Goal: Check status: Check status

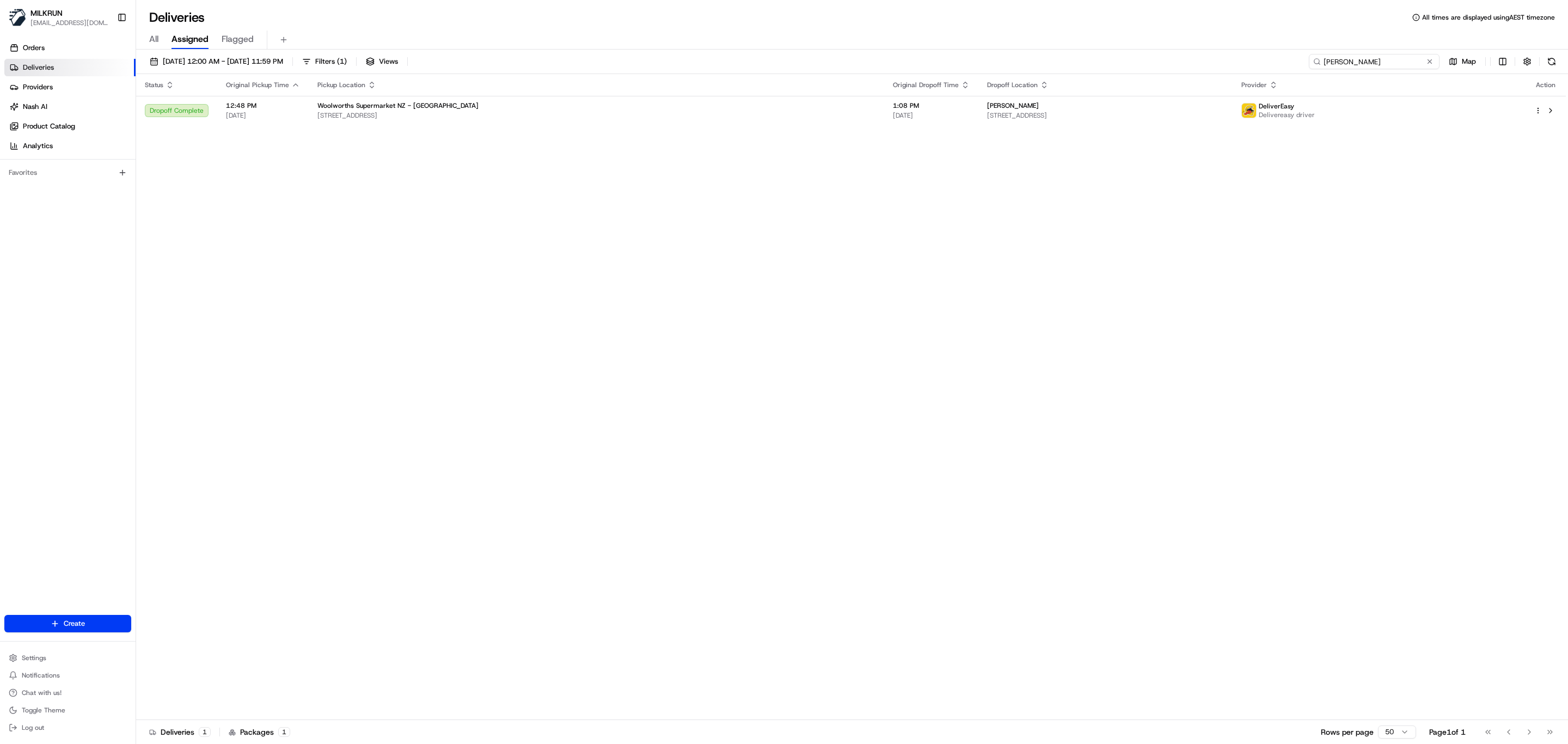
drag, startPoint x: 1398, startPoint y: 62, endPoint x: 985, endPoint y: 67, distance: 413.0
click at [985, 67] on div "[DATE] 12:00 AM - [DATE] 11:59 PM Filters ( 1 ) Views [PERSON_NAME] Map" at bounding box center [852, 64] width 1432 height 20
paste input "78460dcc-14a9-4e6e-acc4-d039753d1daa"
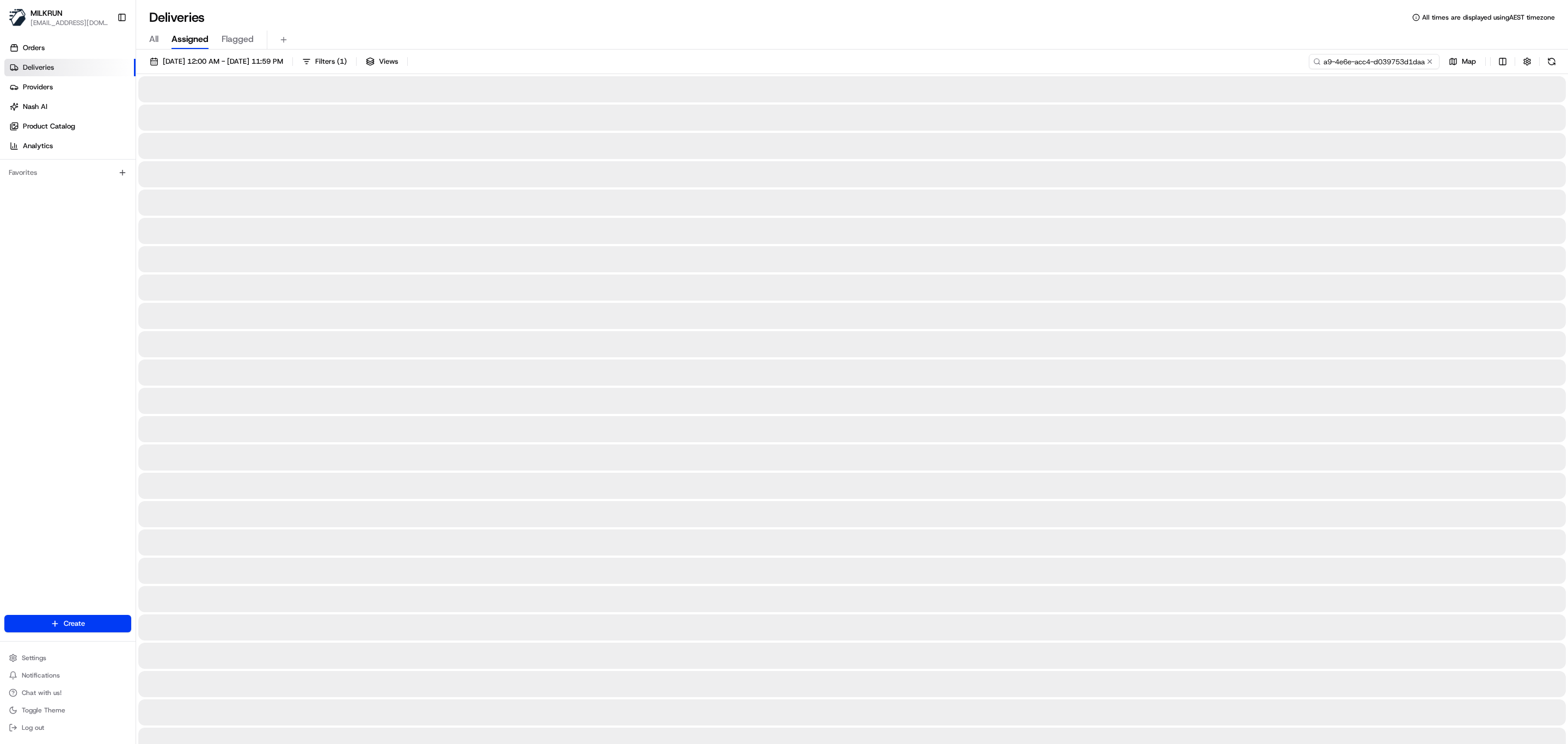
type input "78460dcc-14a9-4e6e-acc4-d039753d1daa"
click at [152, 41] on span "All" at bounding box center [153, 39] width 9 height 13
click at [1396, 59] on input at bounding box center [1374, 61] width 131 height 15
paste input "78460dcc-14a9-4e6e-acc4-d039753d1daa"
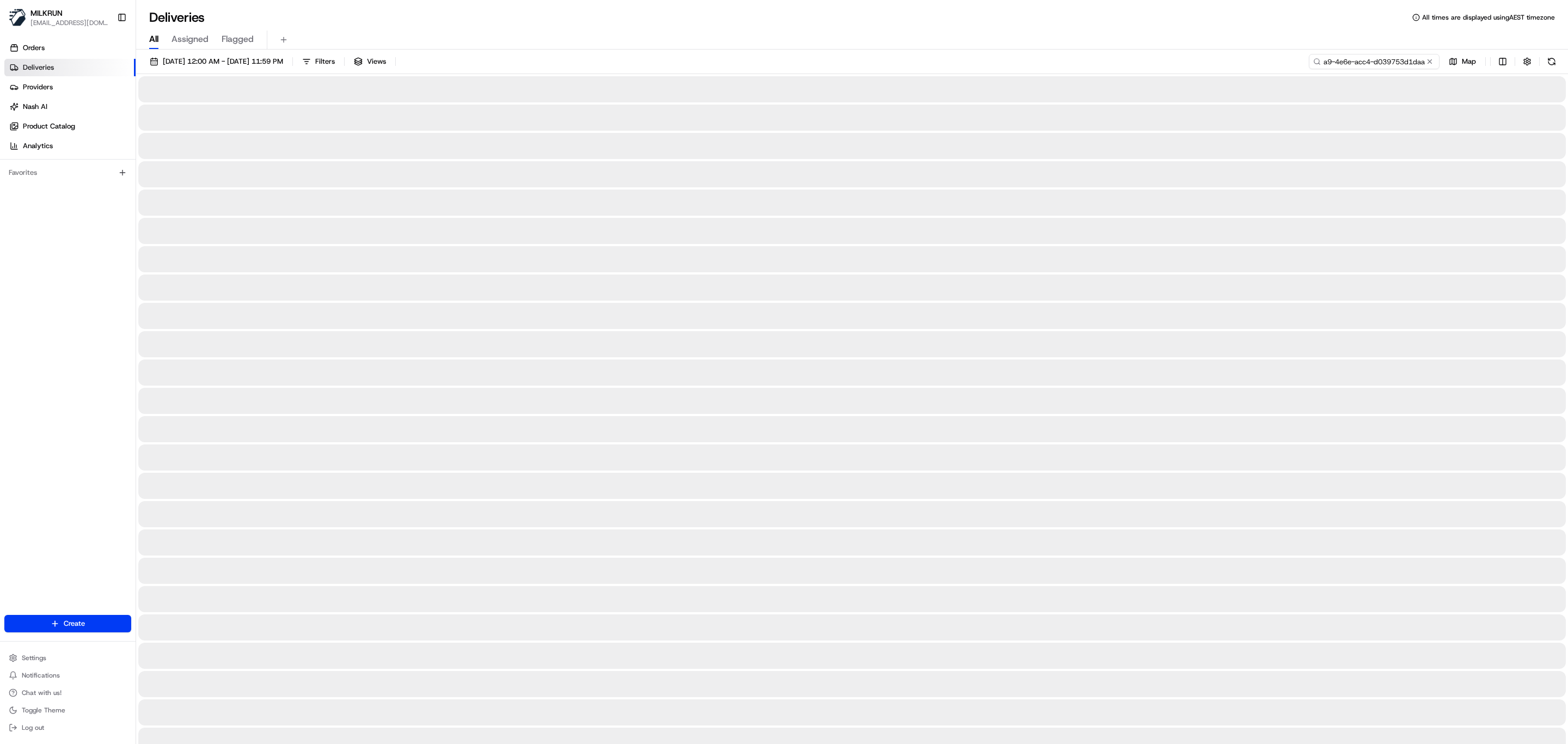
type input "78460dcc-14a9-4e6e-acc4-d039753d1daa"
click at [239, 37] on span "Flagged" at bounding box center [237, 39] width 32 height 13
click at [192, 39] on span "Assigned" at bounding box center [190, 39] width 37 height 13
click at [157, 40] on span "All" at bounding box center [153, 39] width 9 height 13
